Goal: Information Seeking & Learning: Learn about a topic

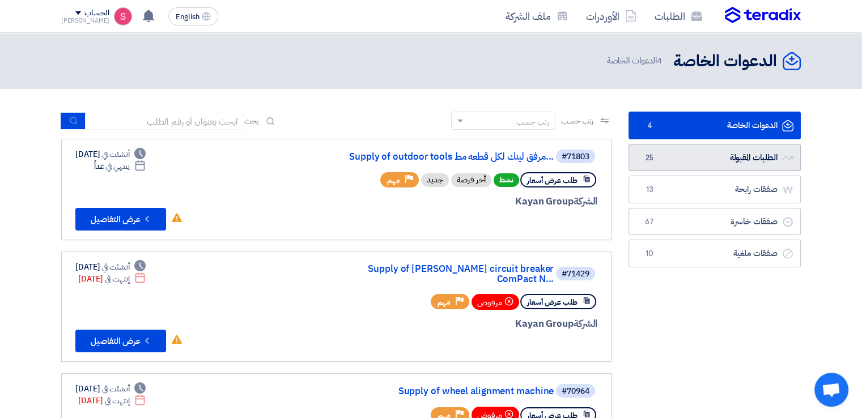
click at [701, 161] on link "الطلبات المقبولة الطلبات المقبولة 25" at bounding box center [714, 158] width 172 height 28
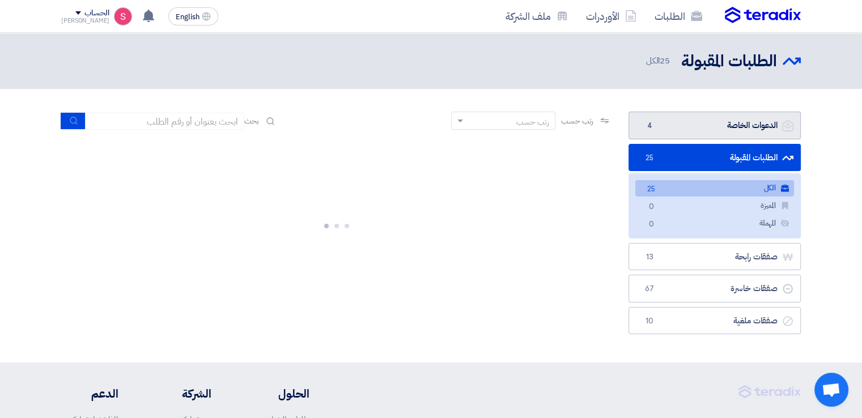
click at [695, 133] on link "الدعوات الخاصة الدعوات الخاصة 4" at bounding box center [714, 126] width 172 height 28
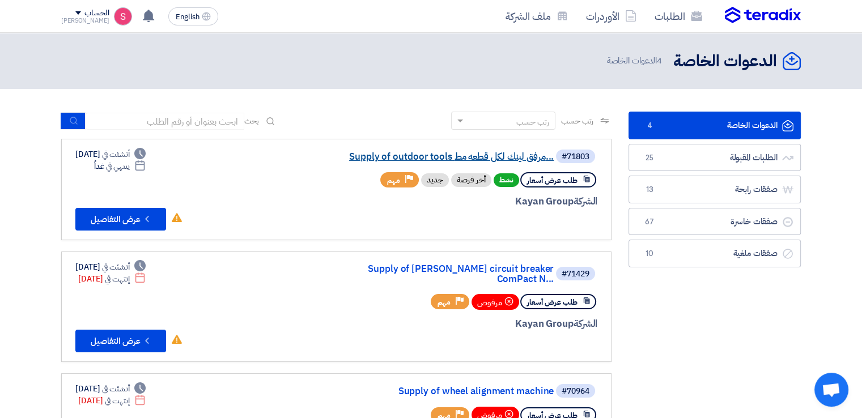
click at [422, 160] on link "Supply of outdoor tools مرفق لينك لكل قطعه مط..." at bounding box center [440, 157] width 227 height 10
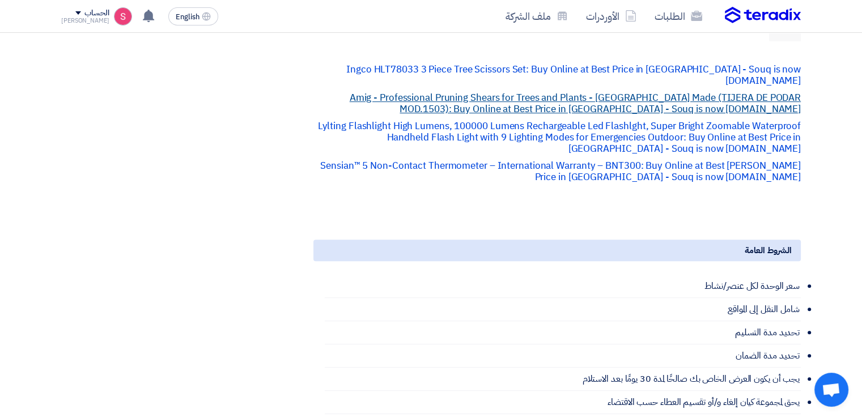
scroll to position [378, 0]
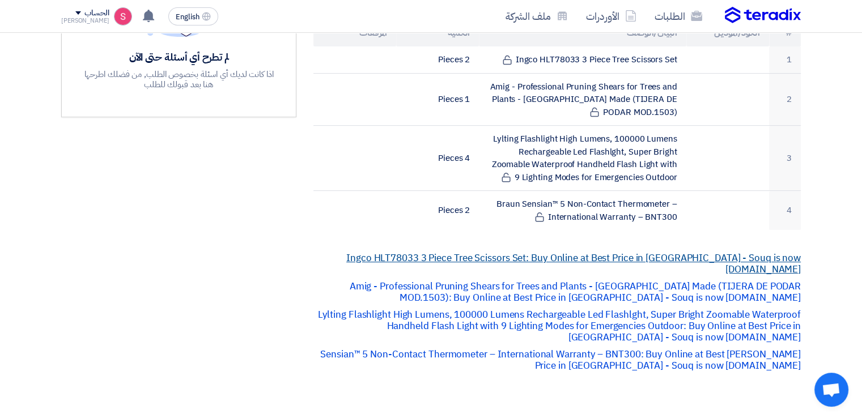
click at [526, 251] on link "Ingco HLT78033 3 Piece Tree Scissors Set: Buy Online at Best Price in [GEOGRAPH…" at bounding box center [573, 263] width 454 height 25
